Goal: Find specific page/section: Find specific page/section

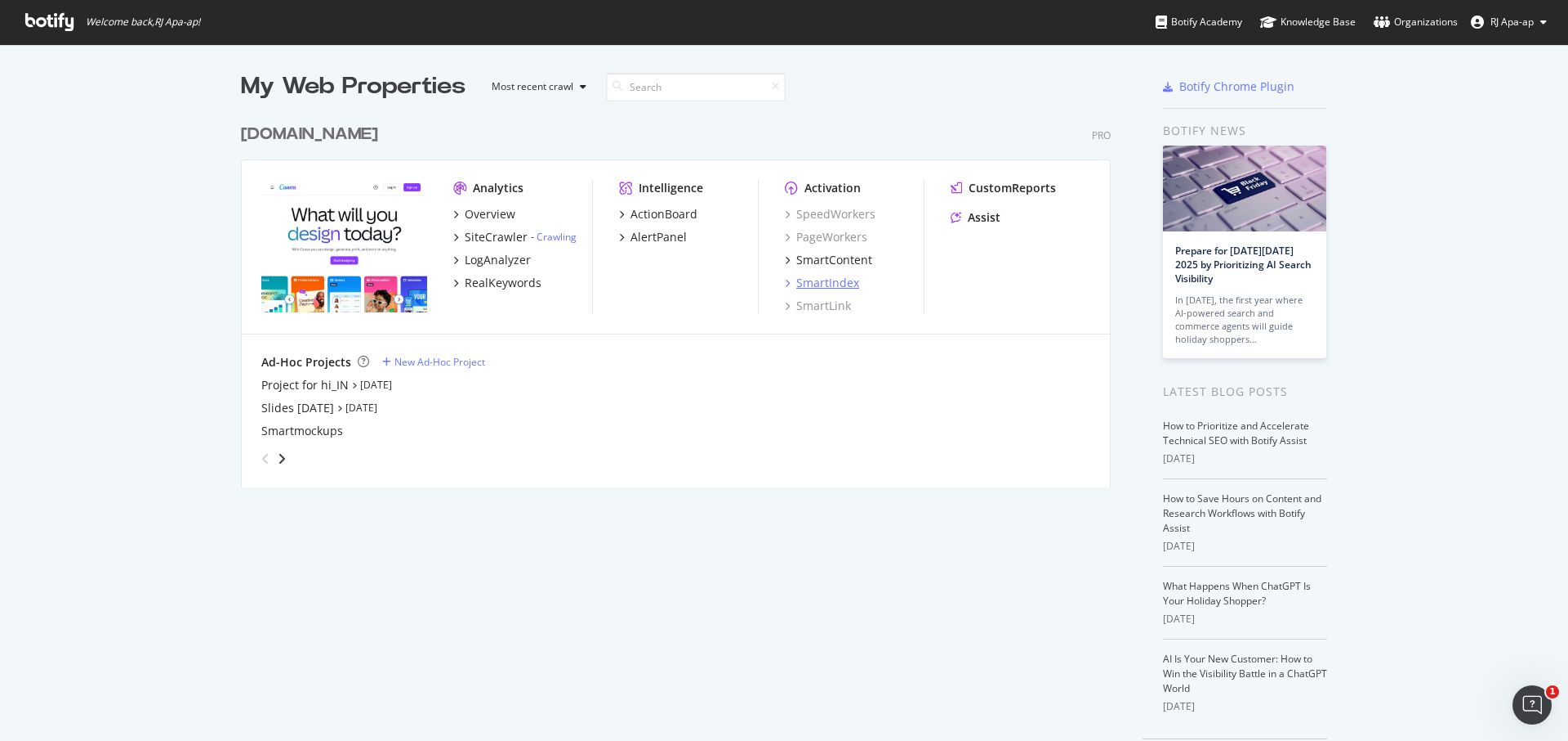
click at [847, 277] on div "SmartIndex" at bounding box center [827, 283] width 63 height 16
